Goal: Contribute content

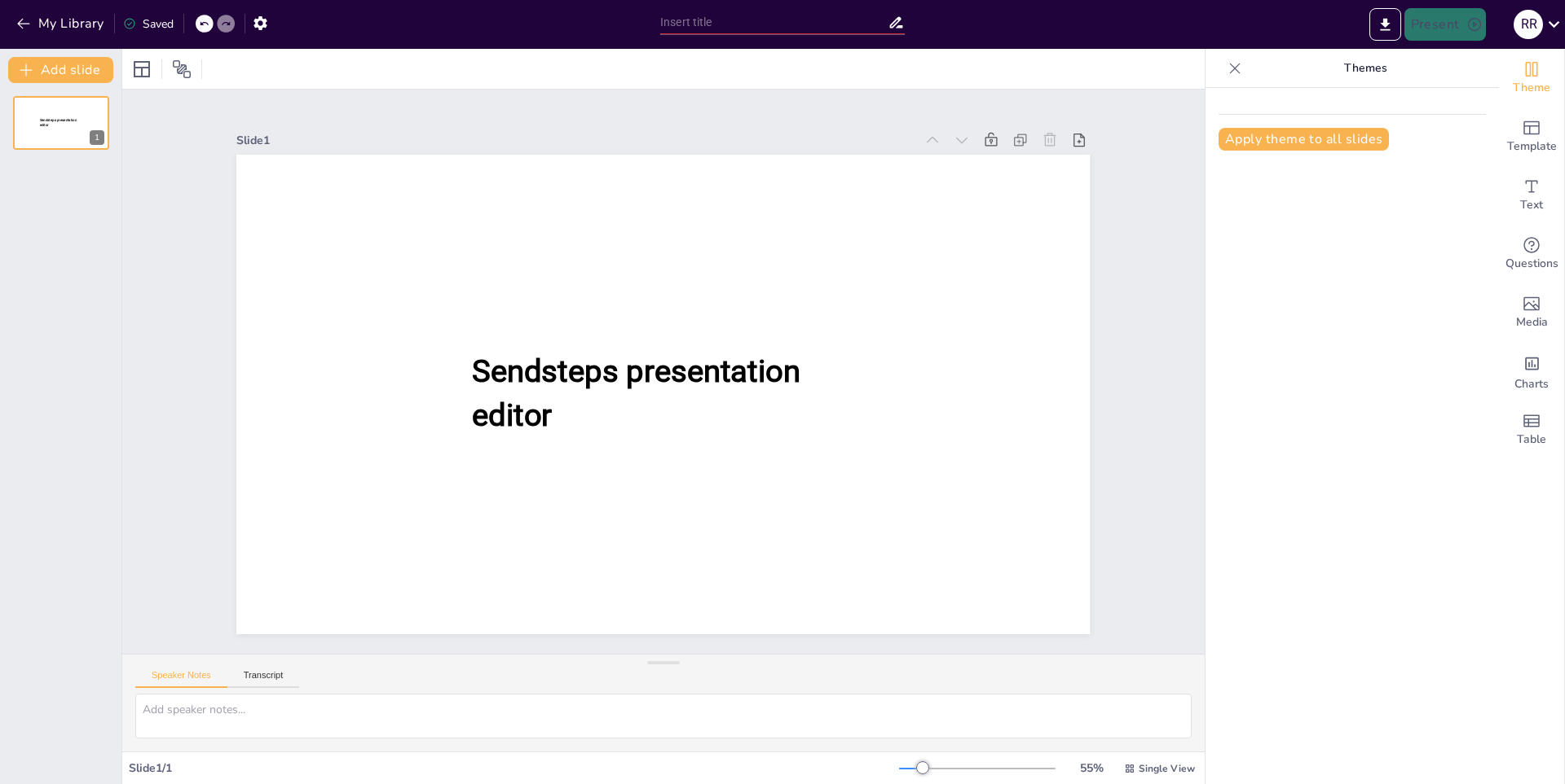
type input "Neurona: Unidad Básica del Sistema Nervioso"
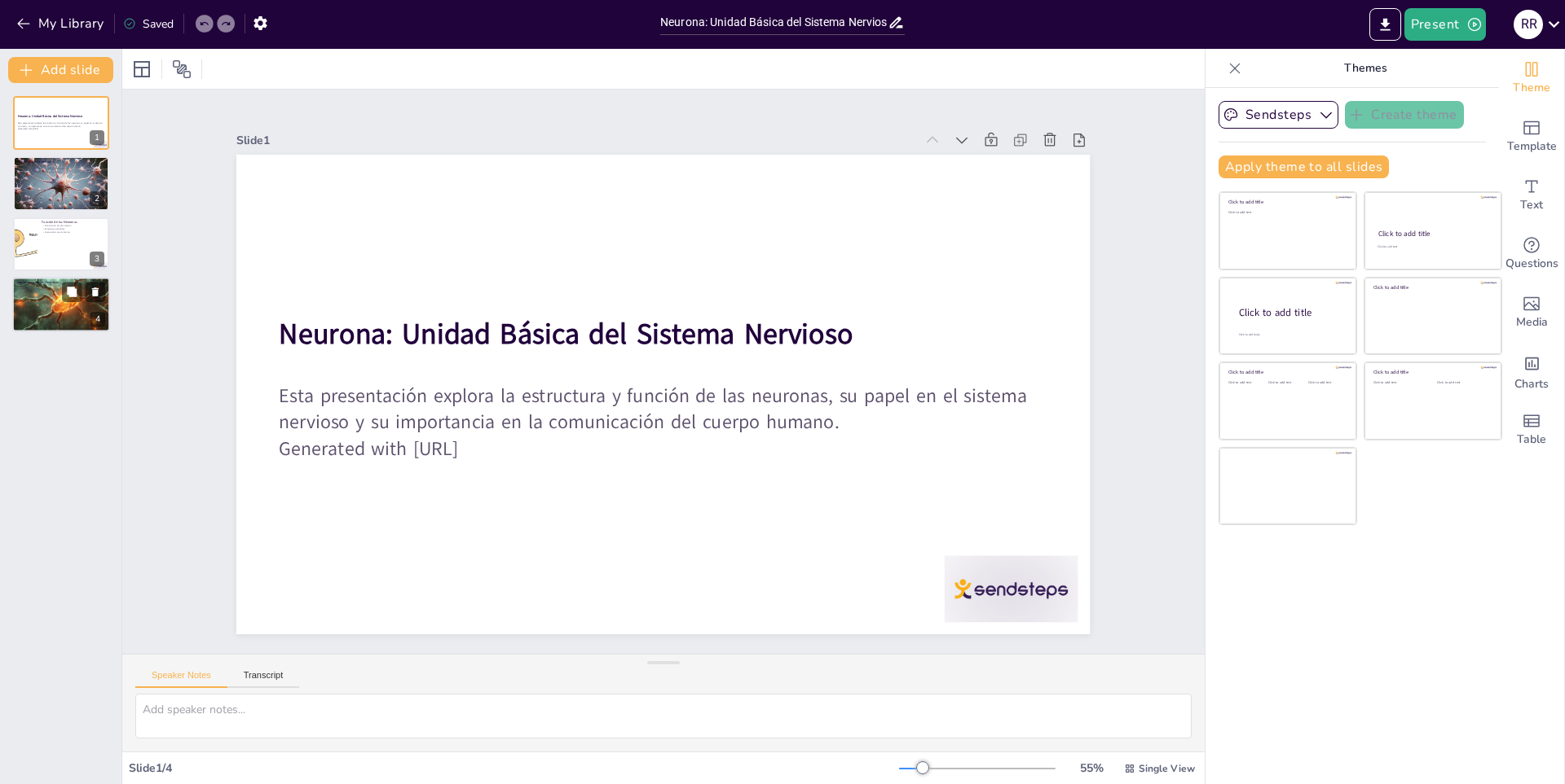
click at [37, 307] on div at bounding box center [61, 305] width 110 height 55
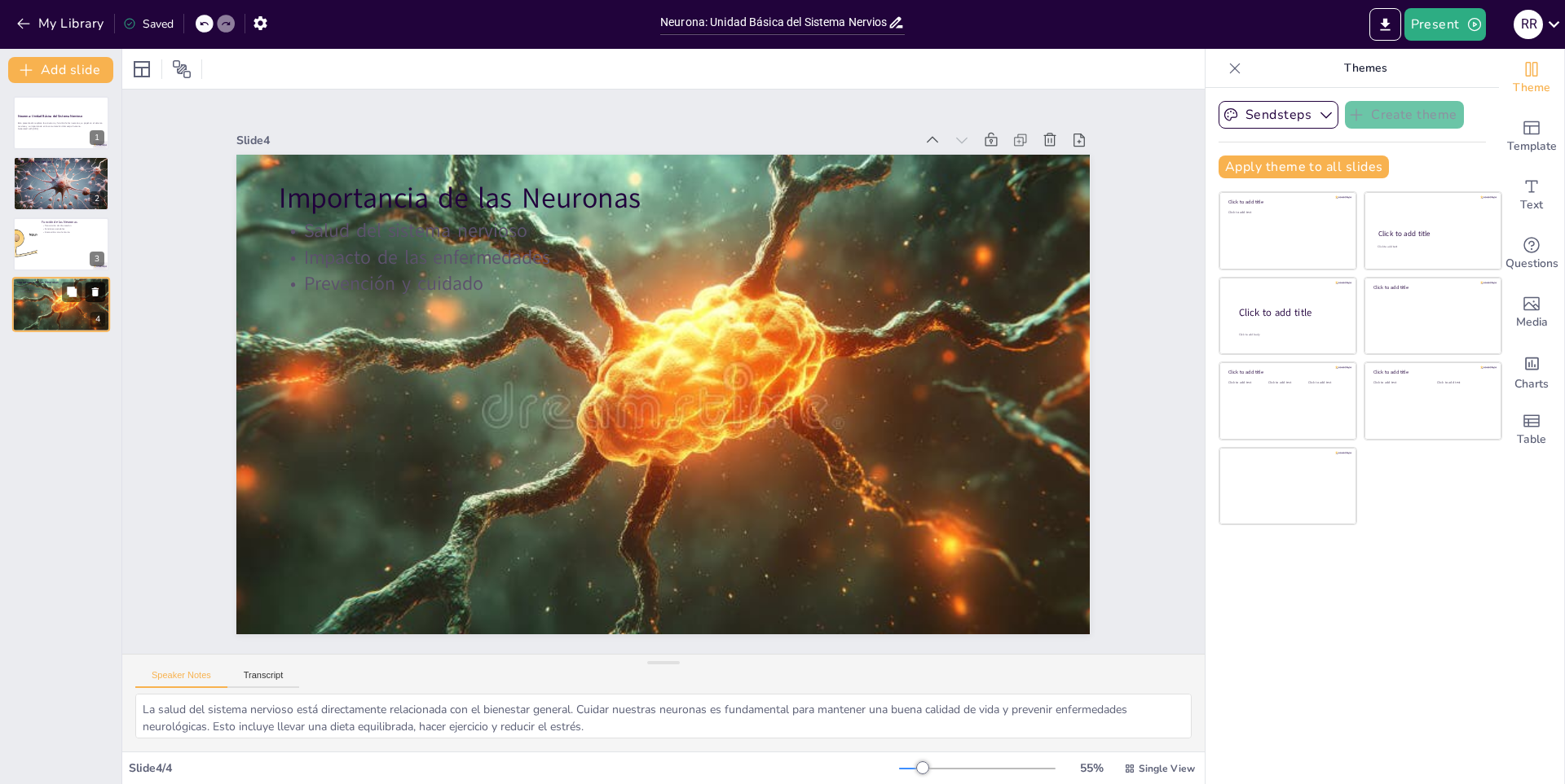
click at [90, 290] on icon at bounding box center [96, 292] width 11 height 11
type textarea "La transmisión de información es un proceso crucial en el sistema nervioso. A t…"
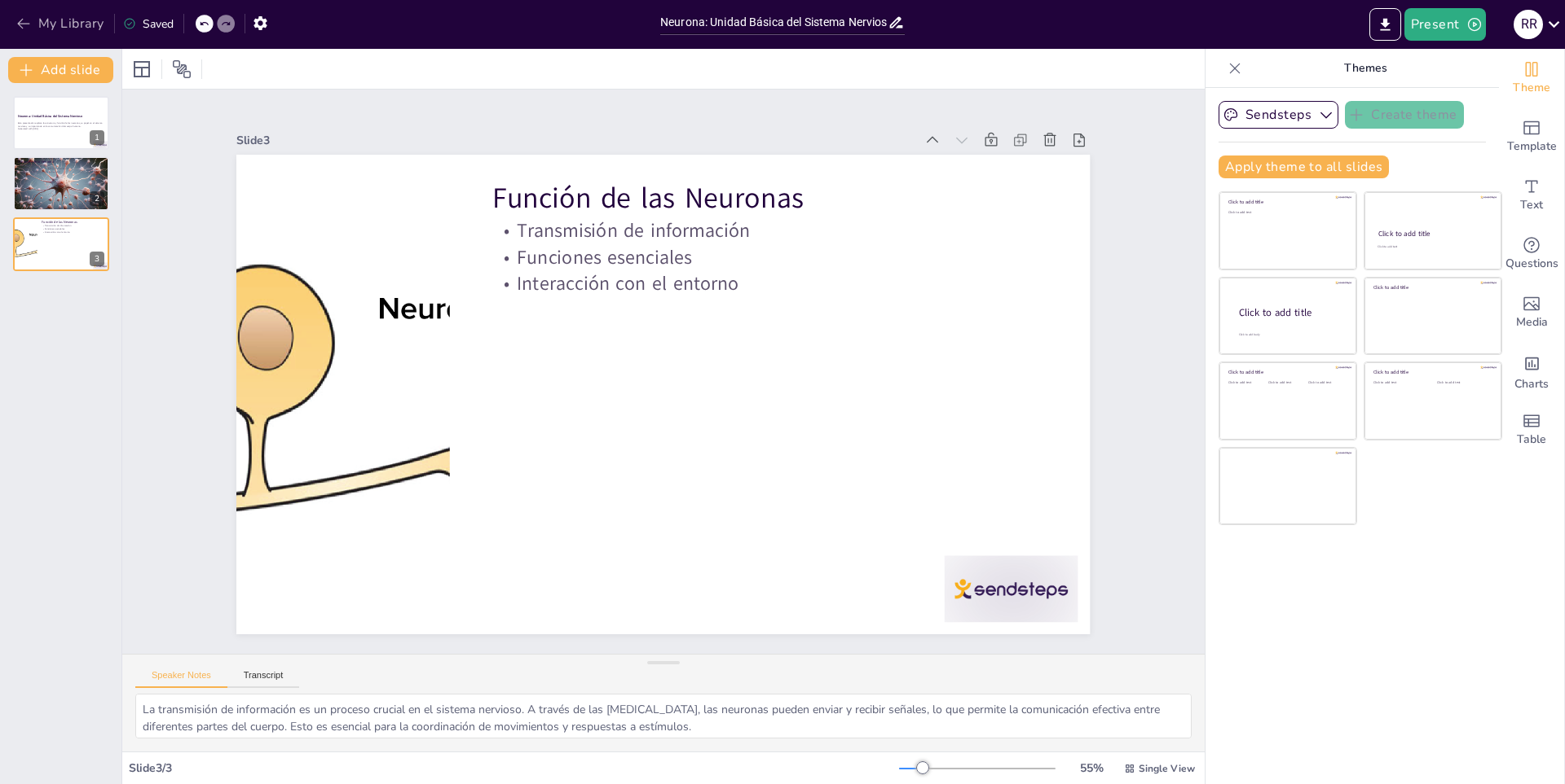
click at [37, 11] on button "My Library" at bounding box center [61, 24] width 98 height 26
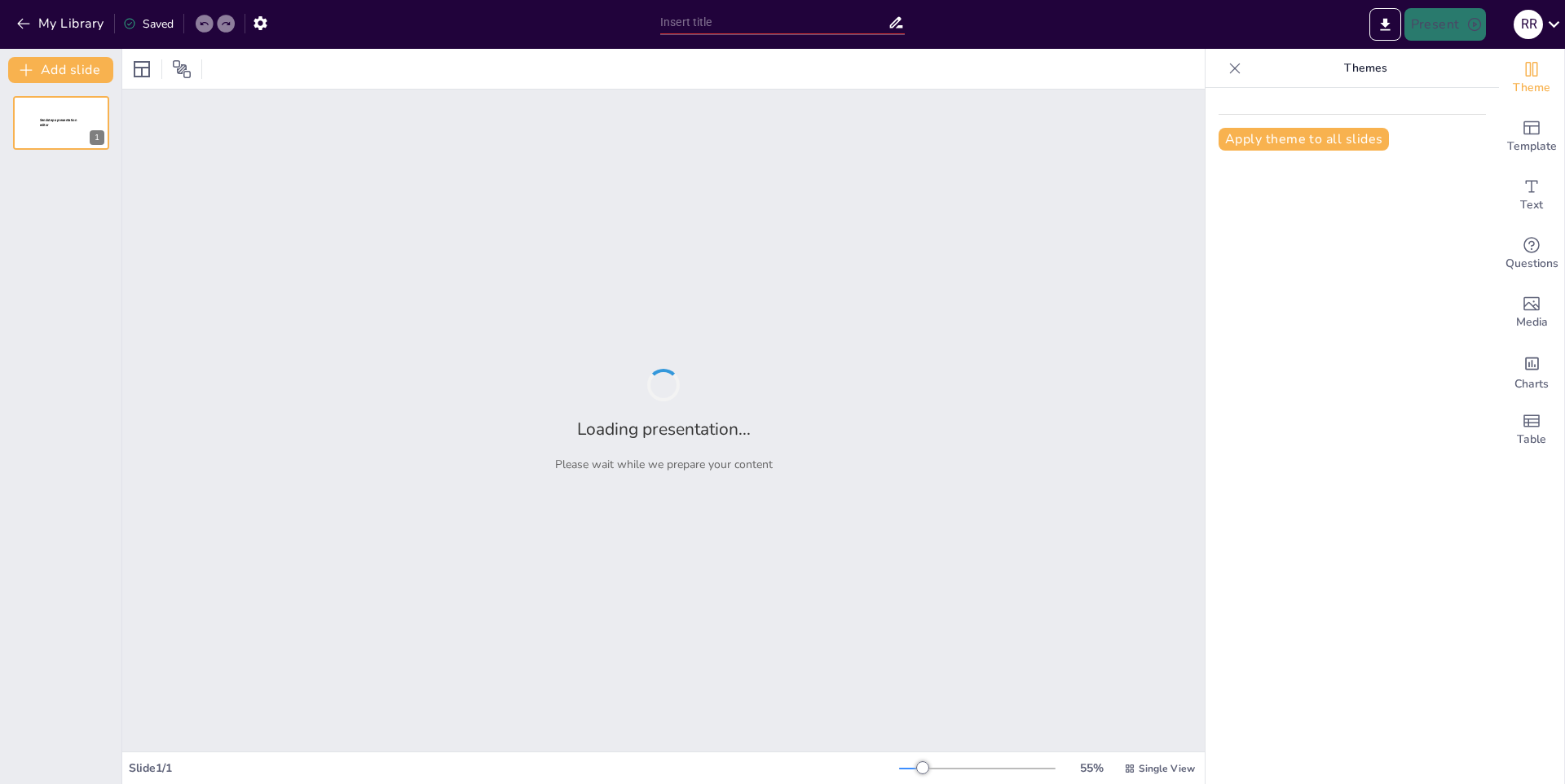
type input "Anatomía Comparativa: Estructuras de los Cuerpos de los Animales"
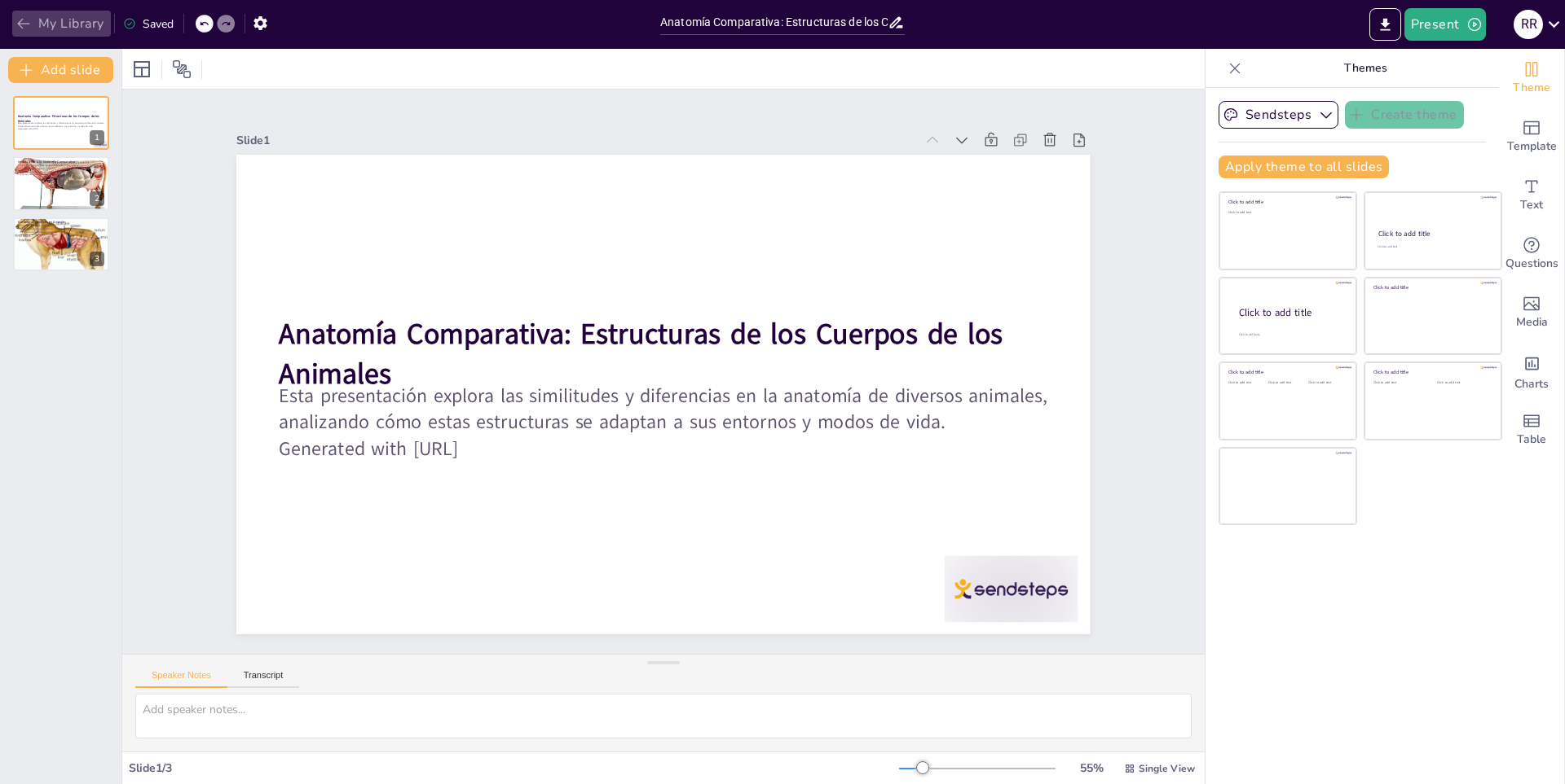
click at [28, 26] on icon "button" at bounding box center [24, 24] width 17 height 17
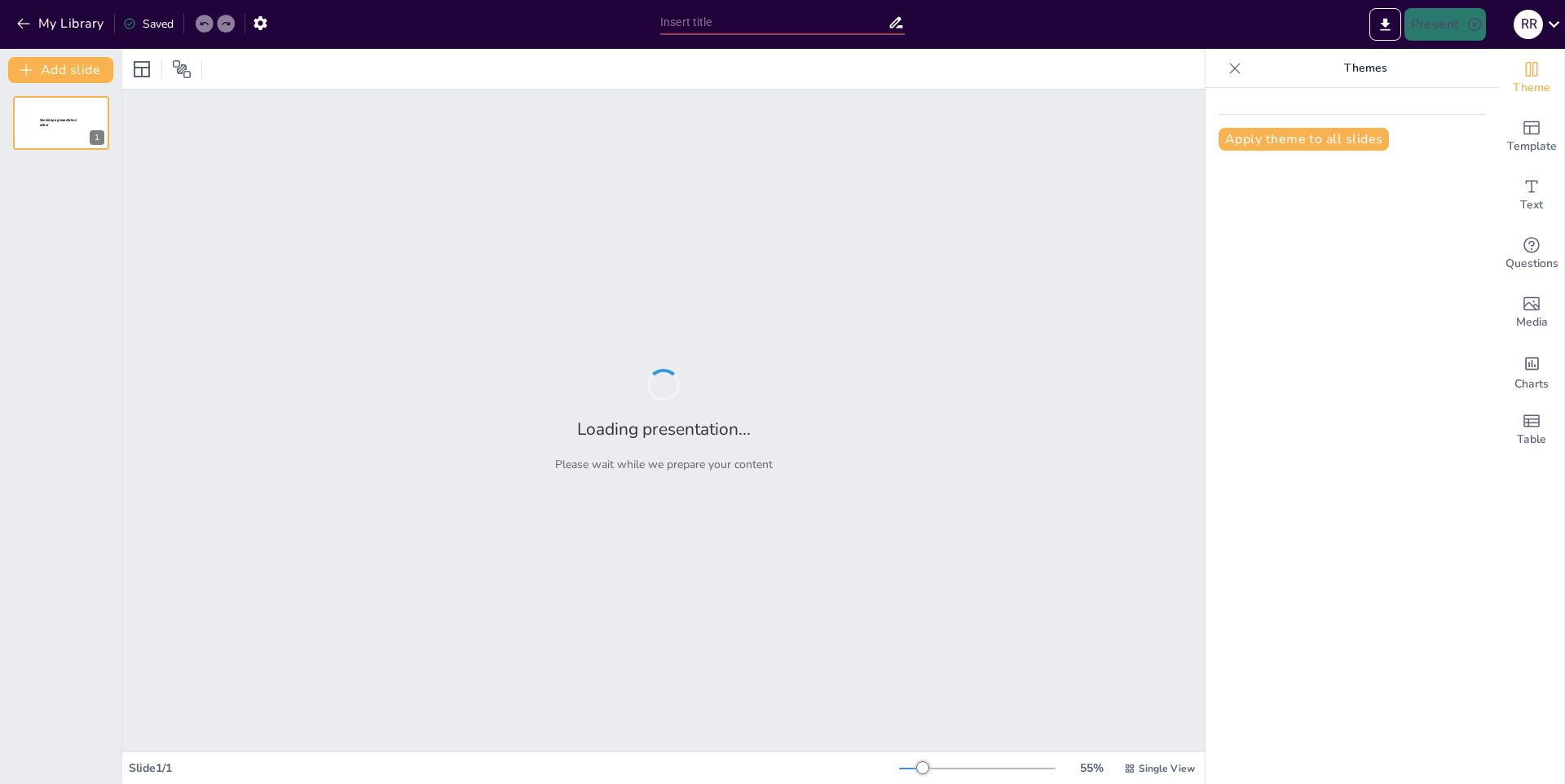
type input "Características Esenciales de los Celulares Actuales"
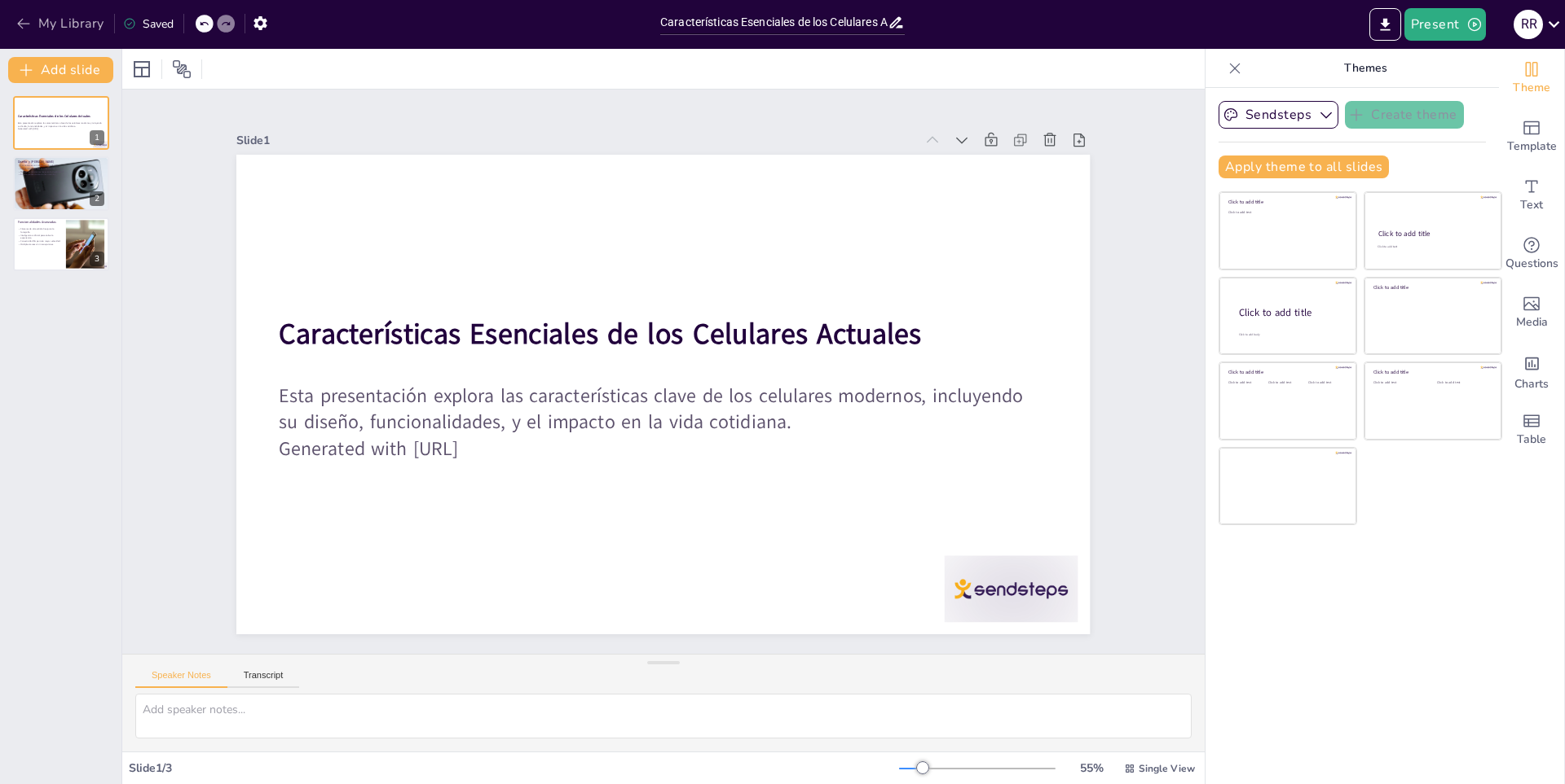
click at [12, 18] on button "My Library" at bounding box center [61, 24] width 98 height 26
